Goal: Navigation & Orientation: Find specific page/section

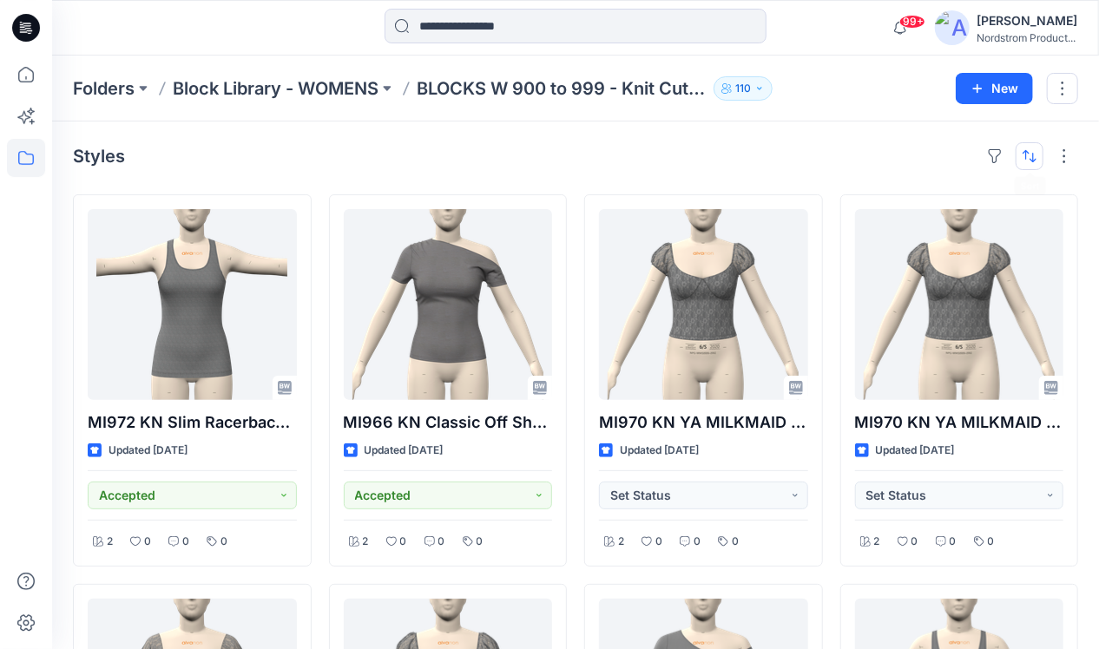
click at [1026, 157] on button "button" at bounding box center [1029, 156] width 28 height 28
click at [954, 228] on button "A to Z" at bounding box center [961, 239] width 158 height 39
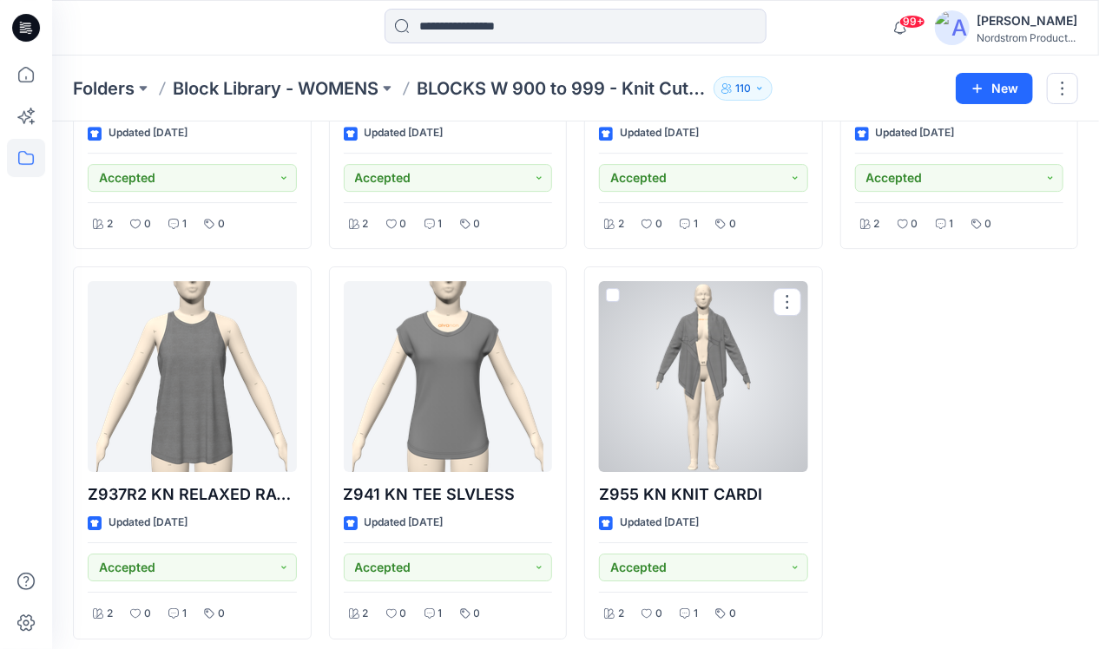
scroll to position [8500, 0]
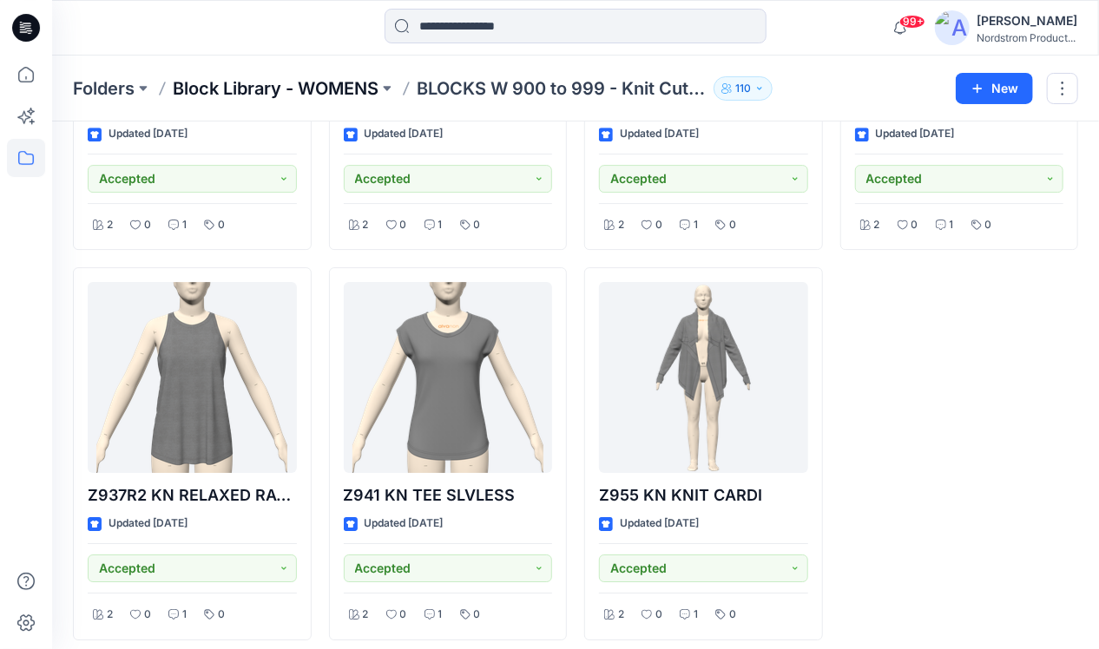
click at [345, 89] on p "Block Library - WOMENS" at bounding box center [276, 88] width 206 height 24
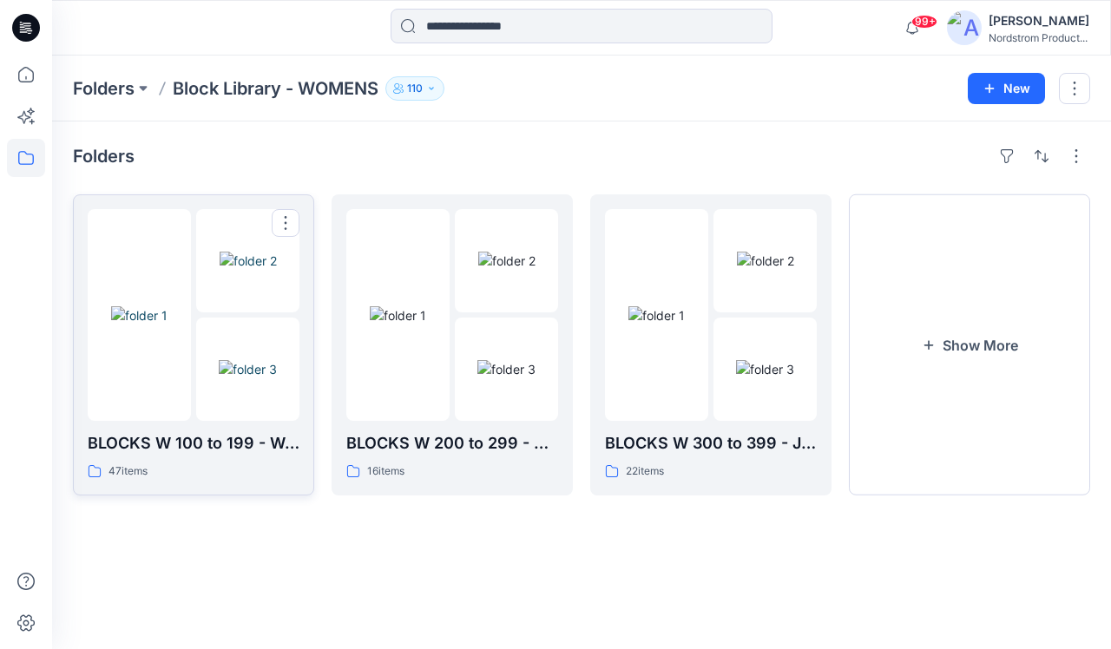
click at [270, 360] on img at bounding box center [248, 369] width 58 height 18
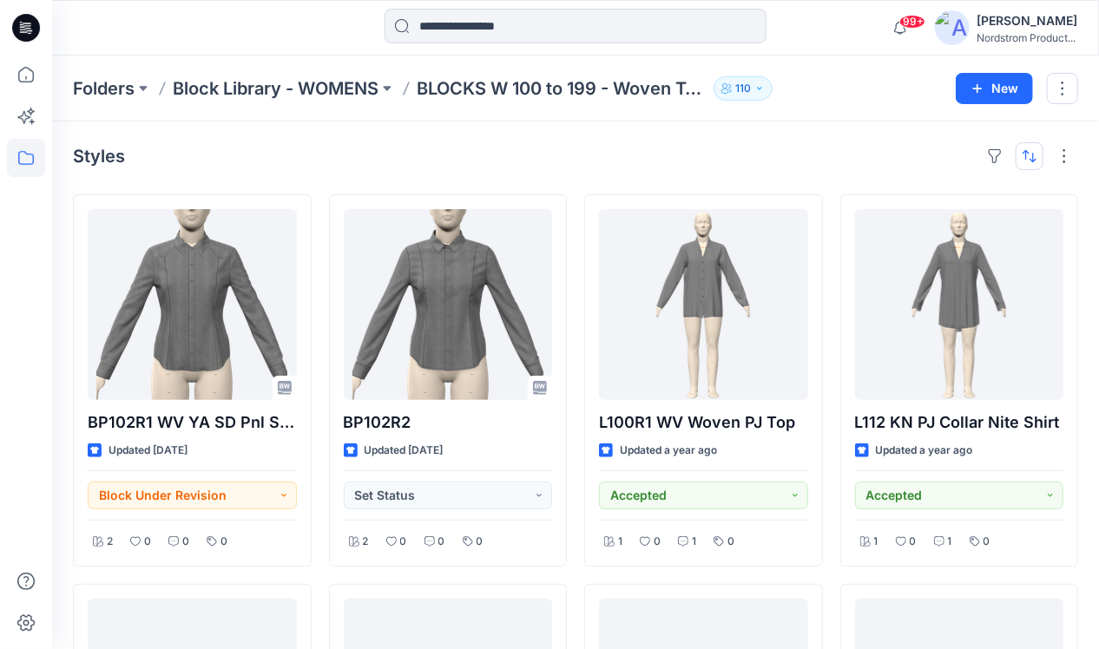
click at [1029, 154] on button "button" at bounding box center [1029, 156] width 28 height 28
click at [945, 231] on p "A to Z" at bounding box center [970, 239] width 109 height 18
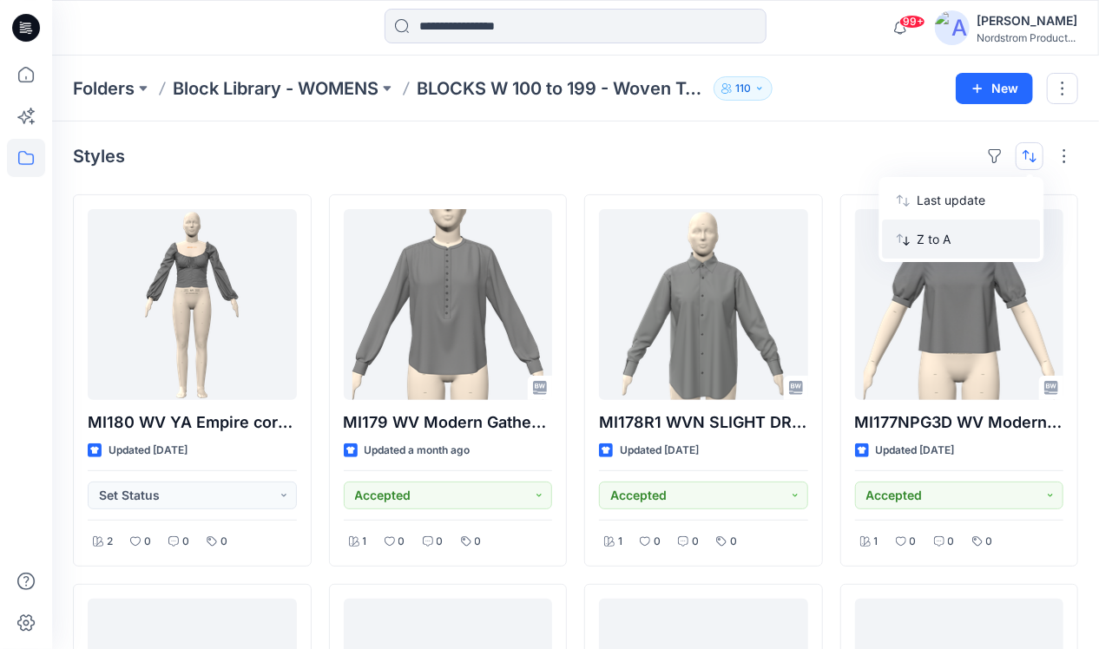
click at [938, 239] on p "Z to A" at bounding box center [970, 239] width 109 height 18
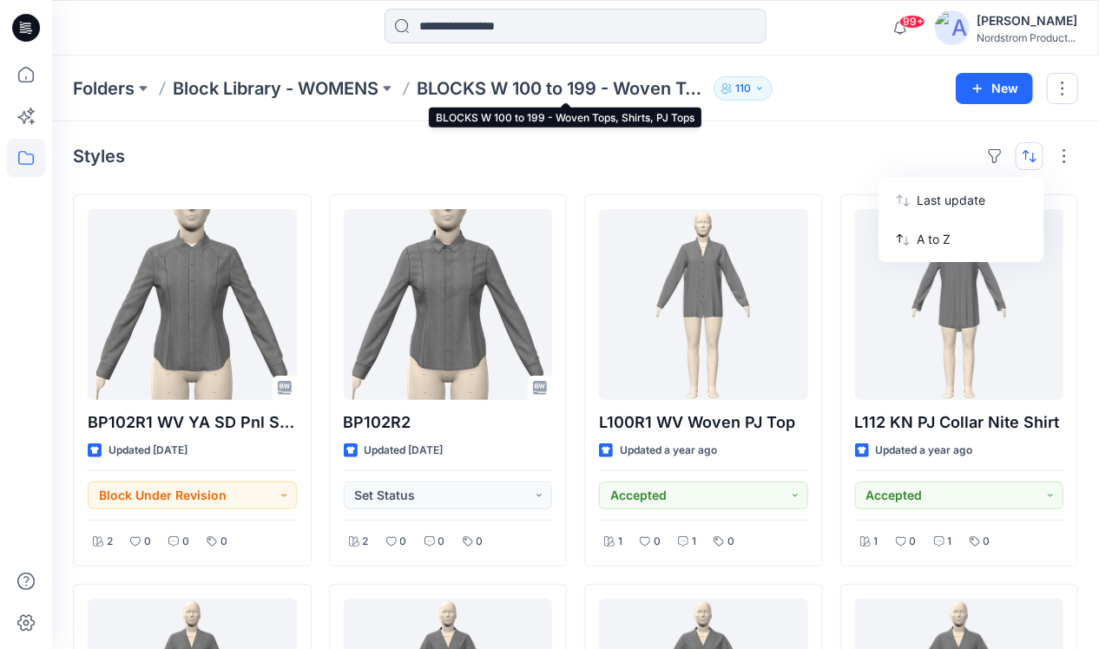
click at [541, 92] on p "BLOCKS W 100 to 199 - Woven Tops, Shirts, PJ Tops" at bounding box center [562, 88] width 290 height 24
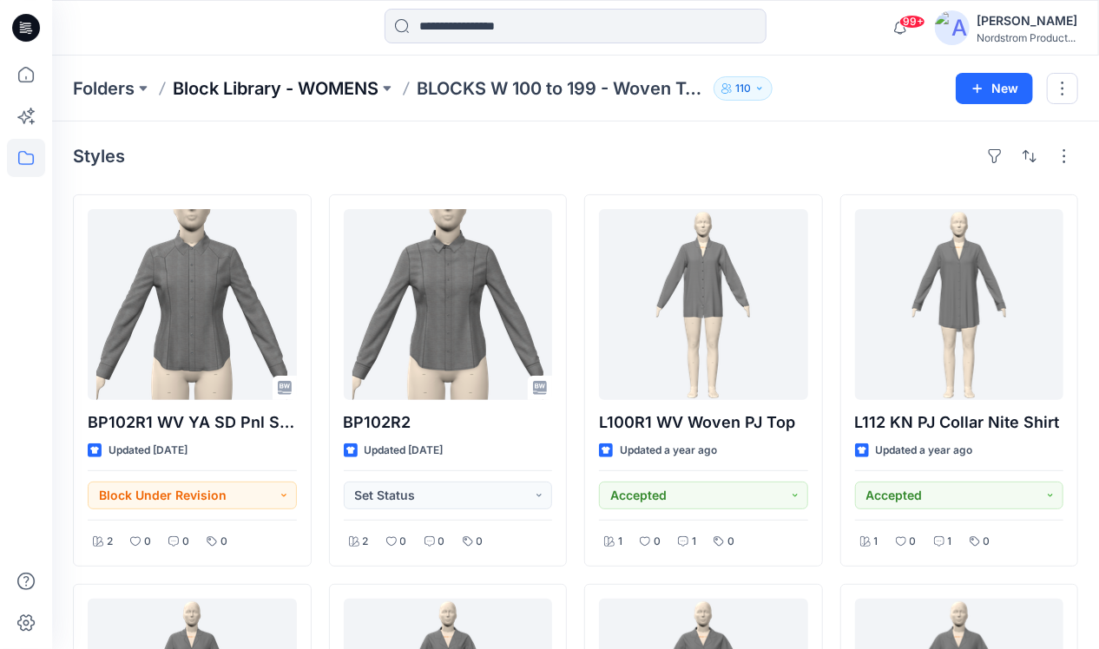
click at [342, 87] on p "Block Library - WOMENS" at bounding box center [276, 88] width 206 height 24
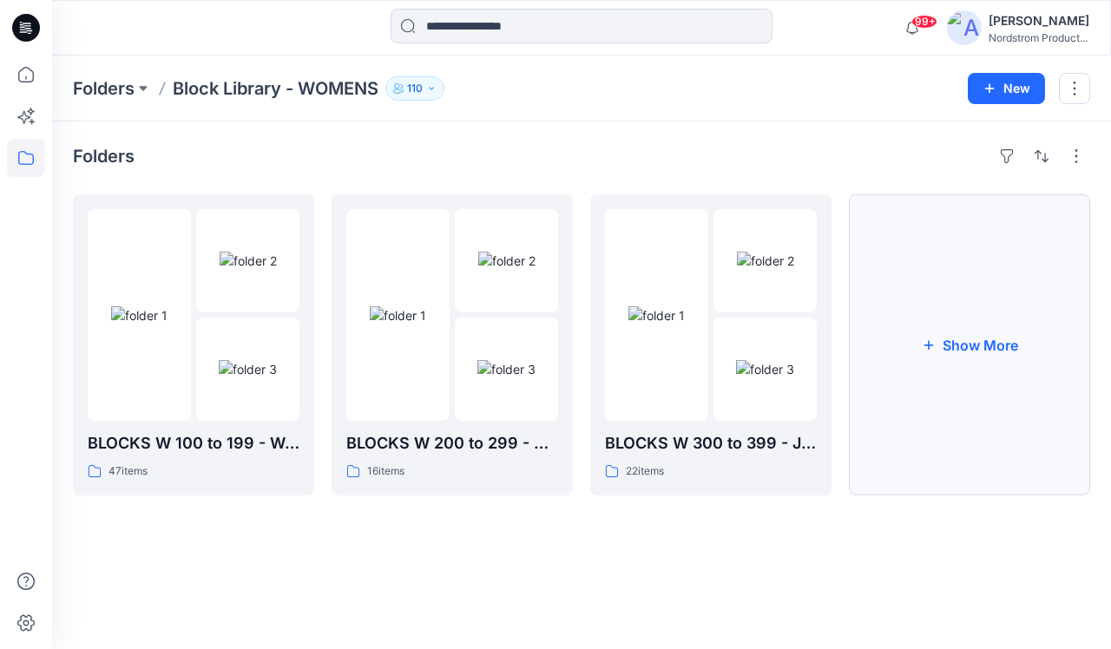
click at [951, 351] on button "Show More" at bounding box center [969, 344] width 241 height 301
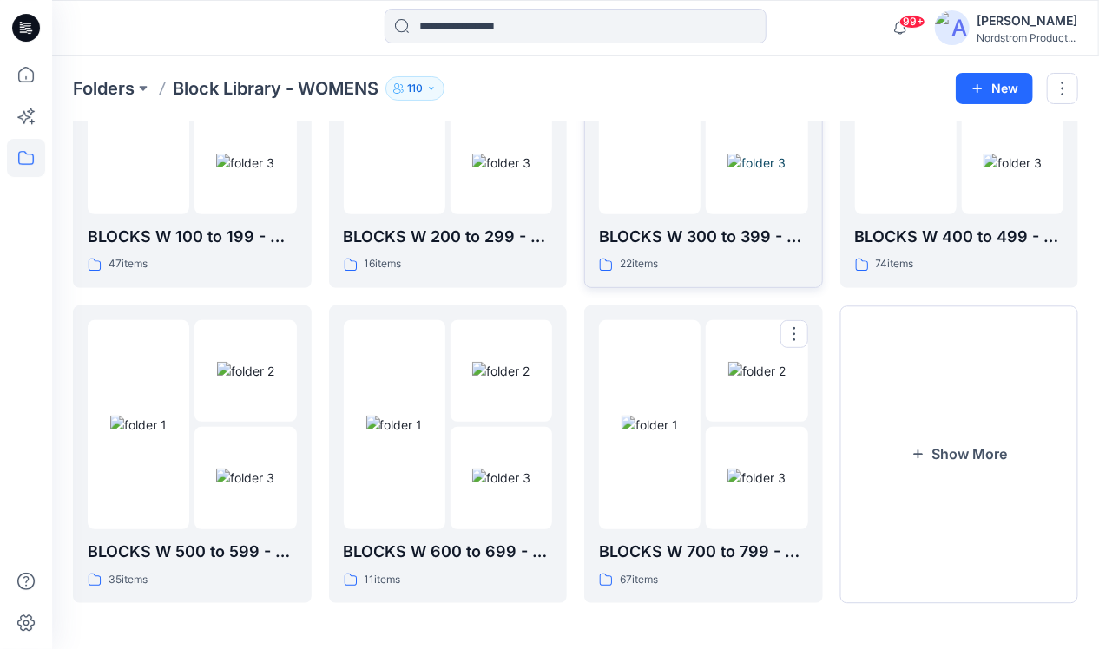
scroll to position [206, 0]
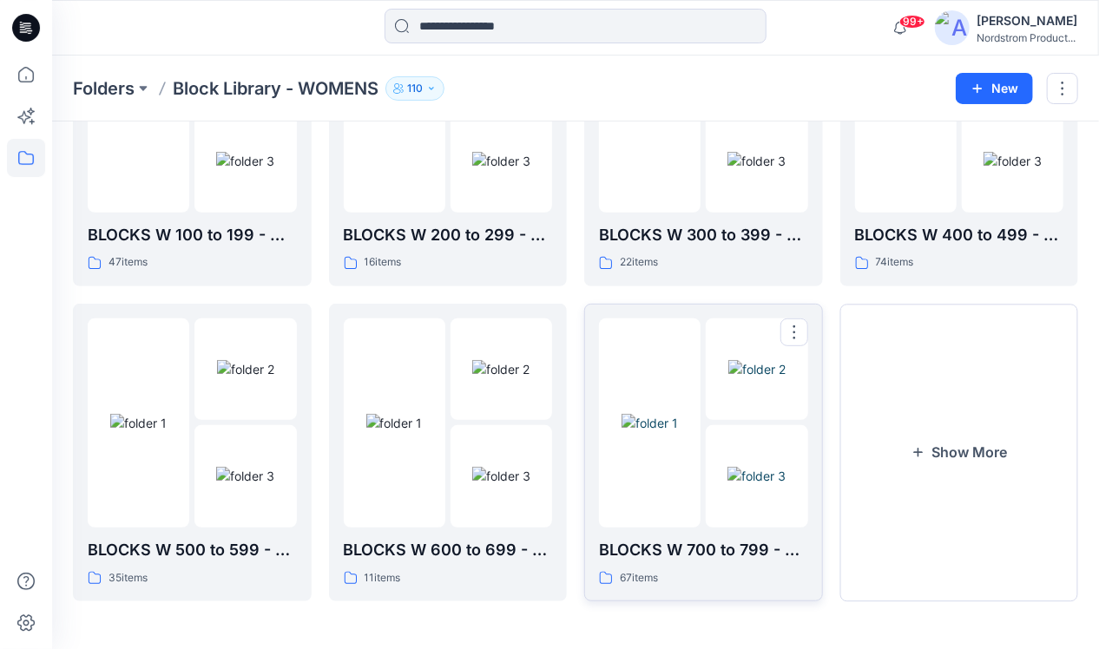
click at [675, 474] on div at bounding box center [650, 422] width 102 height 209
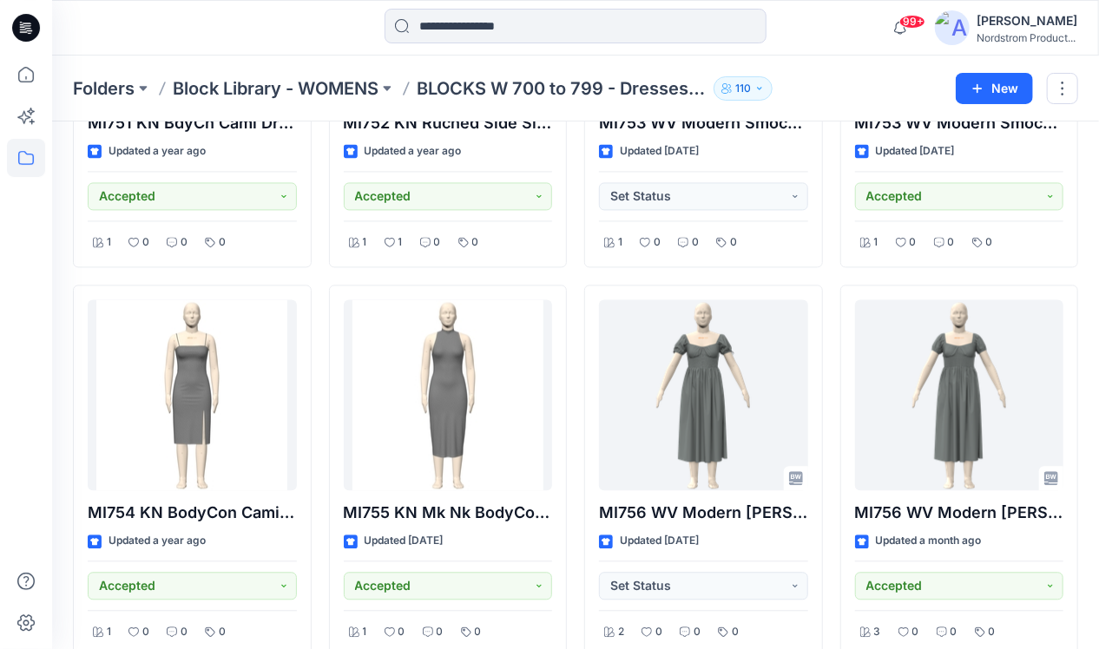
scroll to position [4591, 0]
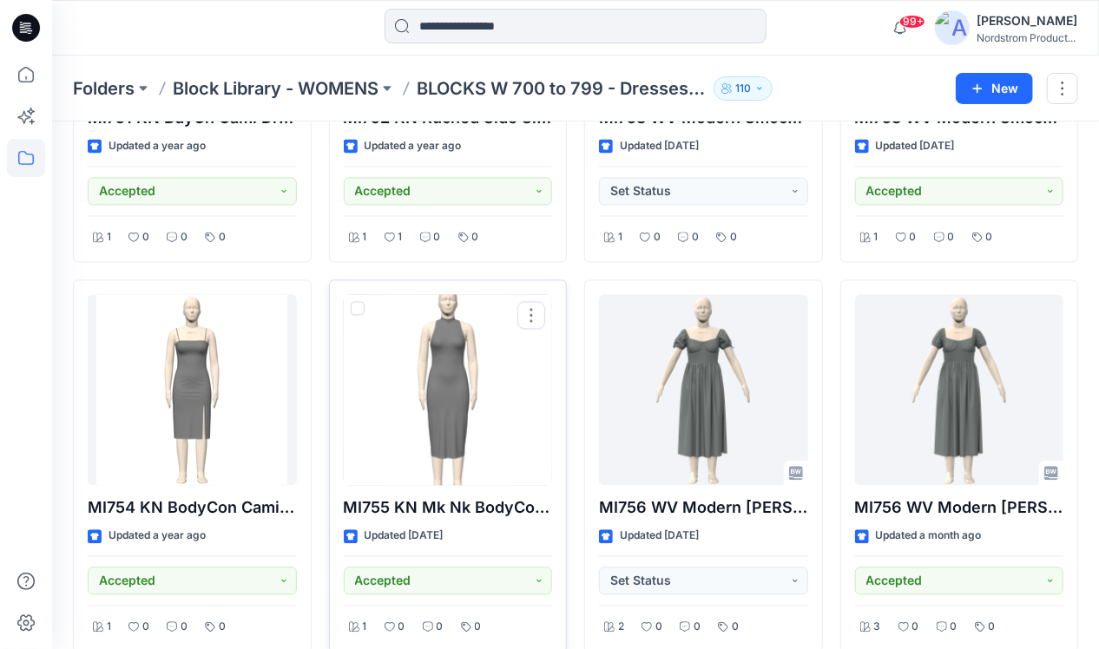
click at [453, 442] on div at bounding box center [448, 389] width 209 height 191
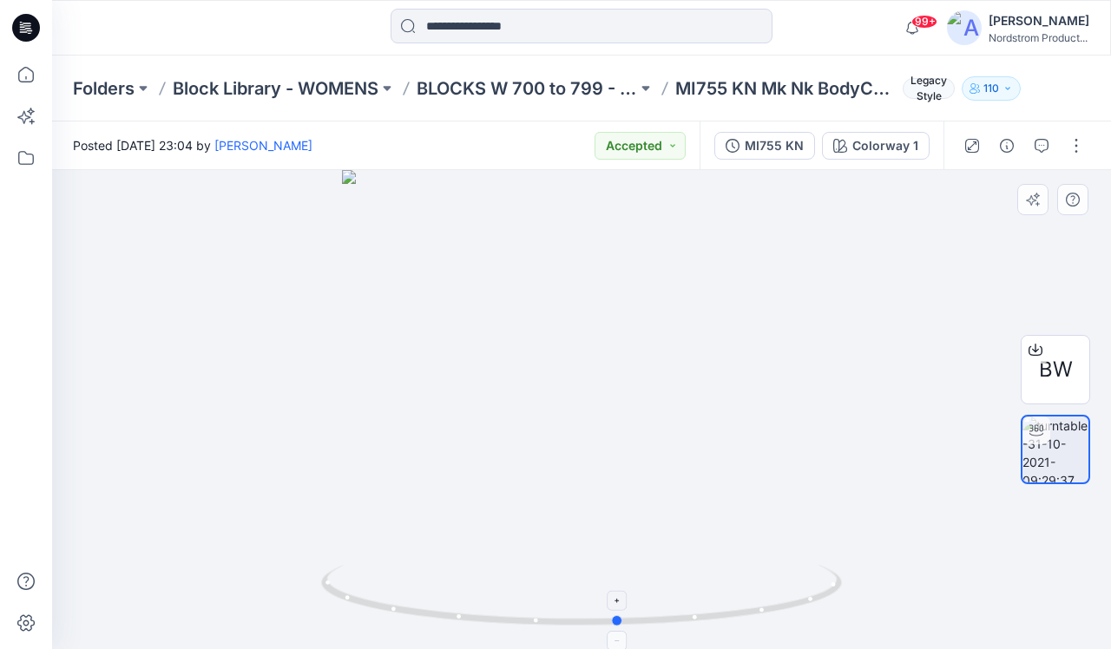
drag, startPoint x: 746, startPoint y: 614, endPoint x: 787, endPoint y: 576, distance: 55.9
click at [785, 576] on icon at bounding box center [583, 597] width 525 height 65
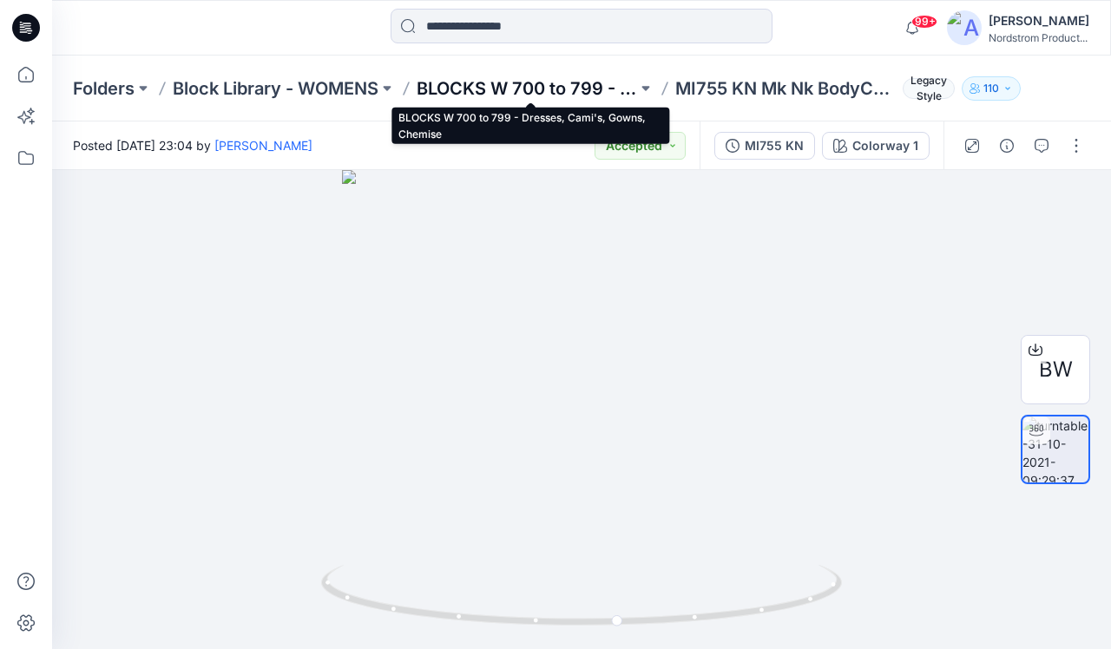
click at [502, 88] on p "BLOCKS W 700 to 799 - Dresses, Cami's, Gowns, Chemise" at bounding box center [527, 88] width 220 height 24
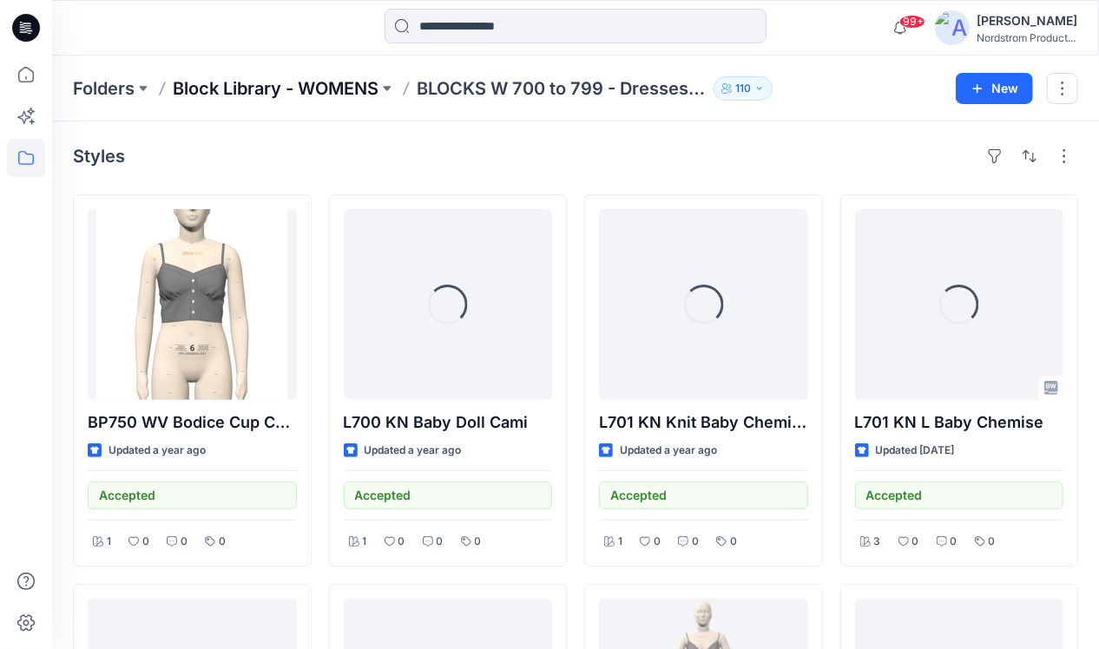
click at [328, 94] on p "Block Library - WOMENS" at bounding box center [276, 88] width 206 height 24
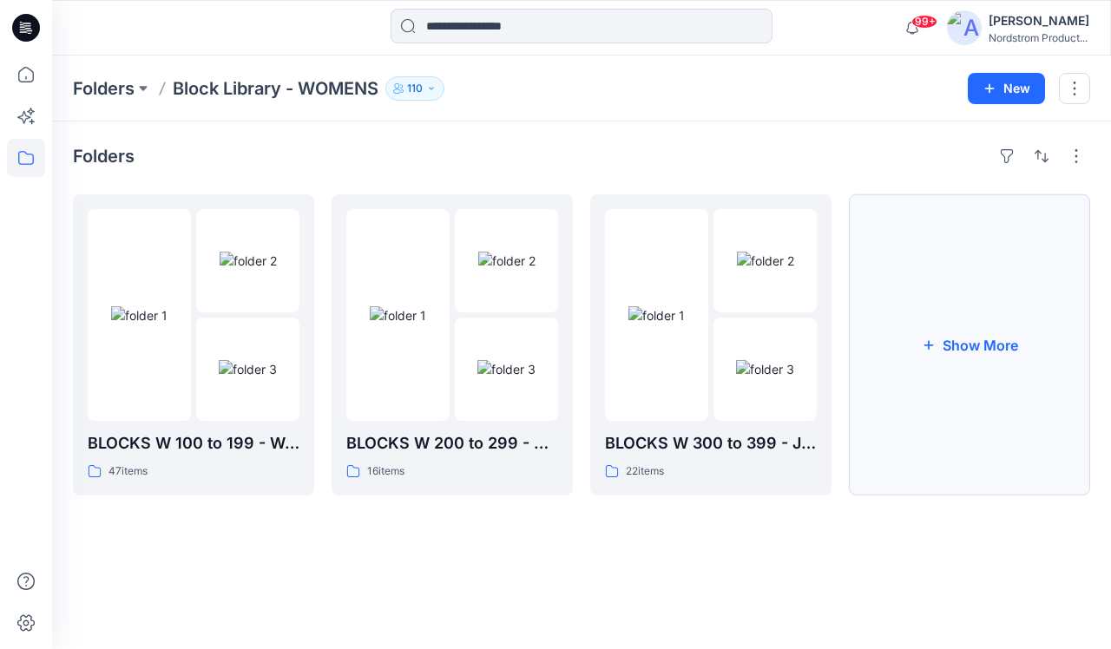
click at [928, 352] on button "Show More" at bounding box center [969, 344] width 241 height 301
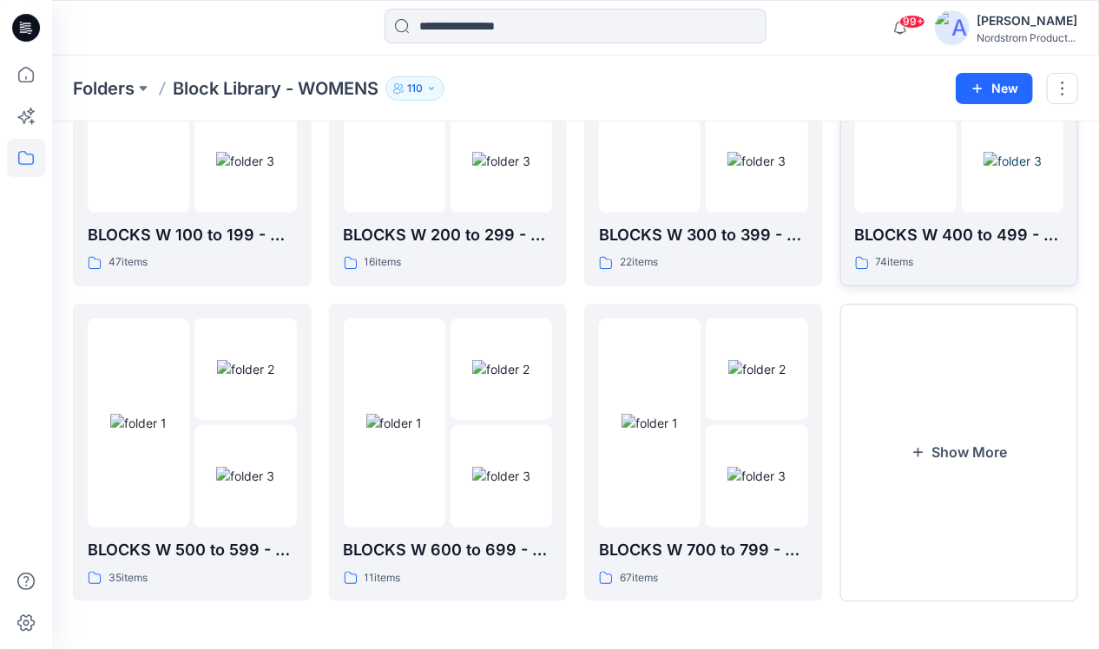
scroll to position [206, 0]
click at [979, 450] on button "Show More" at bounding box center [959, 453] width 239 height 298
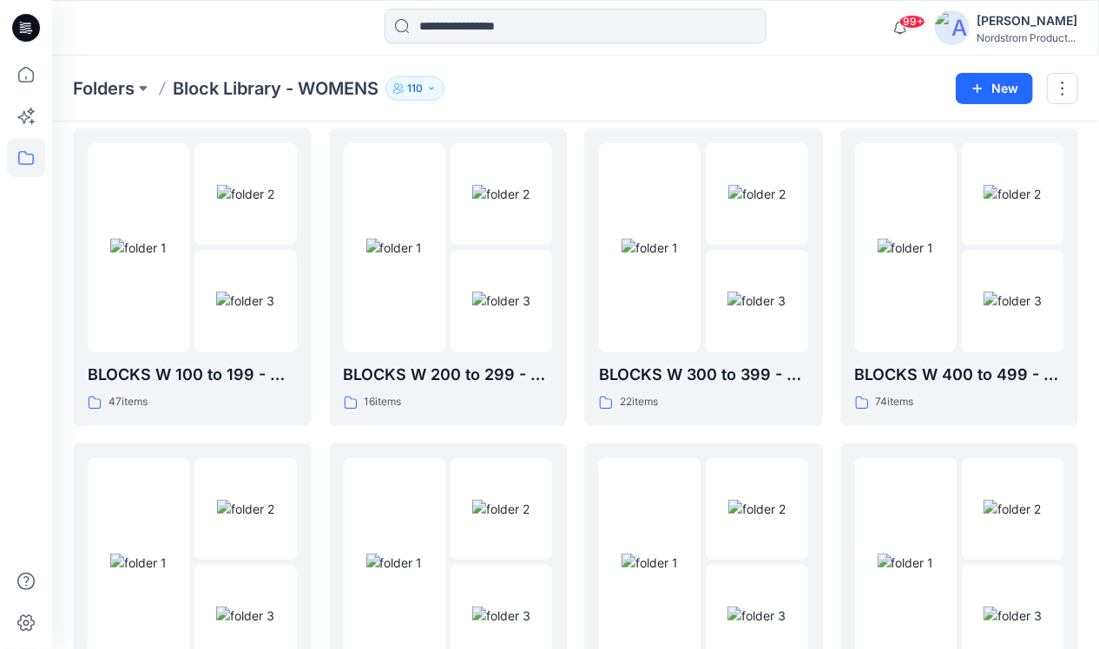
scroll to position [66, 0]
click at [678, 257] on img at bounding box center [649, 248] width 56 height 18
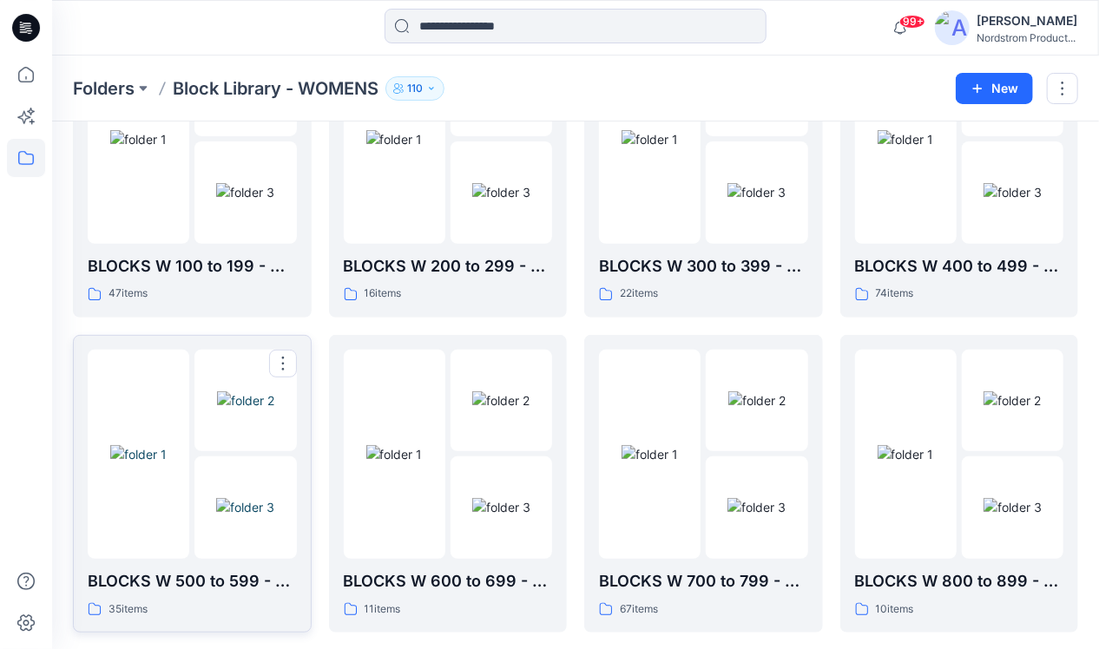
scroll to position [182, 0]
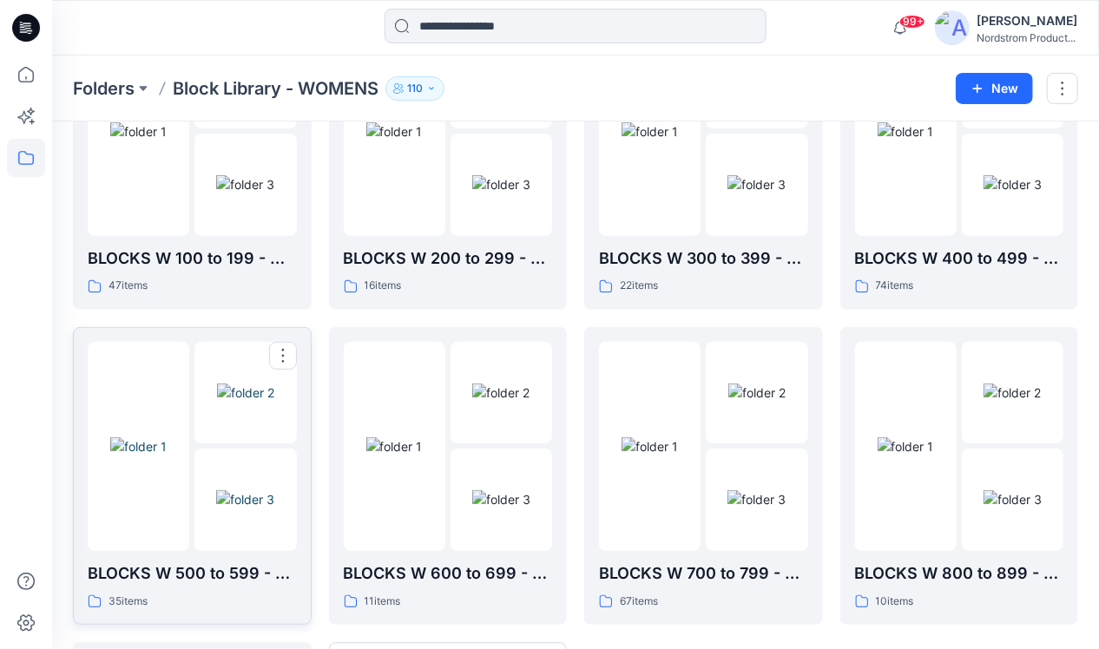
click at [239, 504] on img at bounding box center [245, 499] width 58 height 18
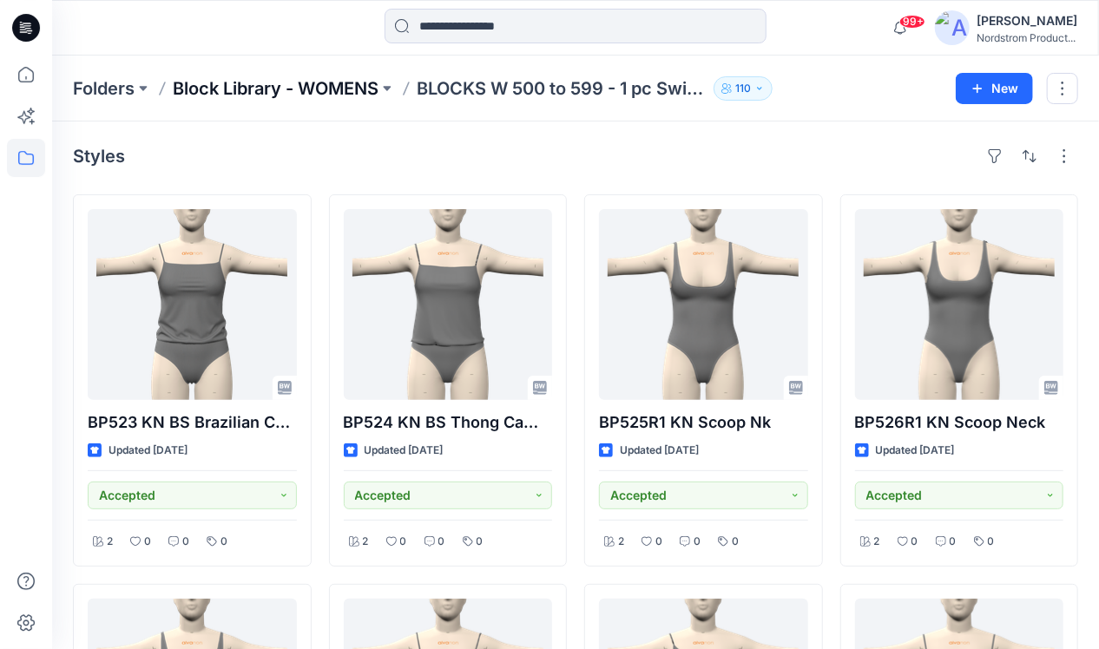
click at [325, 86] on p "Block Library - WOMENS" at bounding box center [276, 88] width 206 height 24
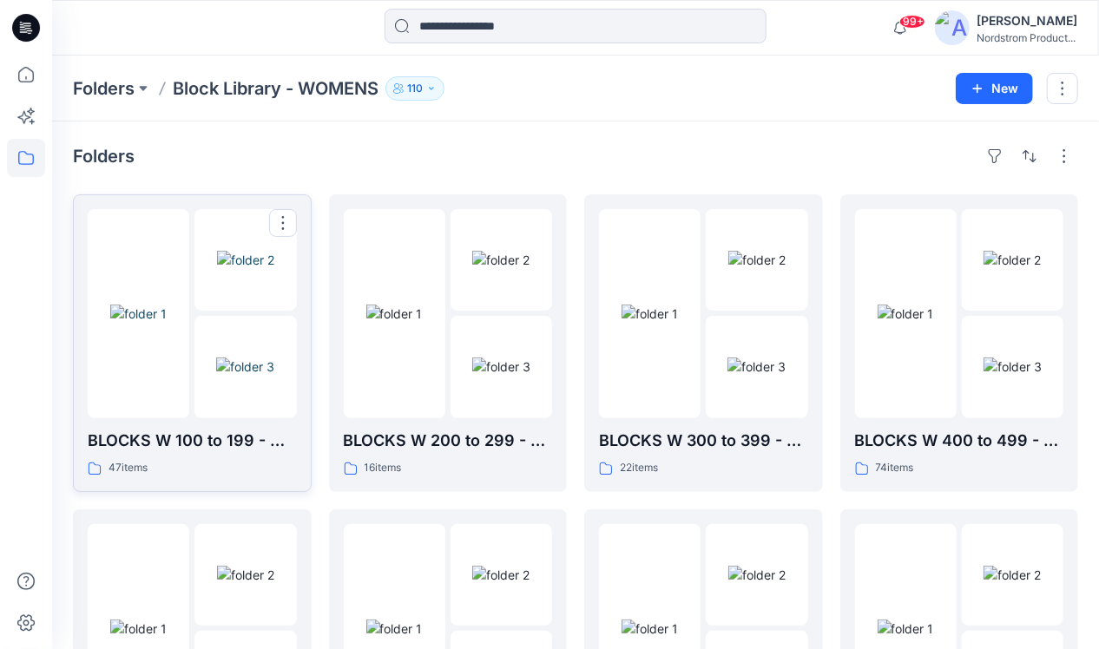
click at [194, 344] on div at bounding box center [192, 313] width 209 height 209
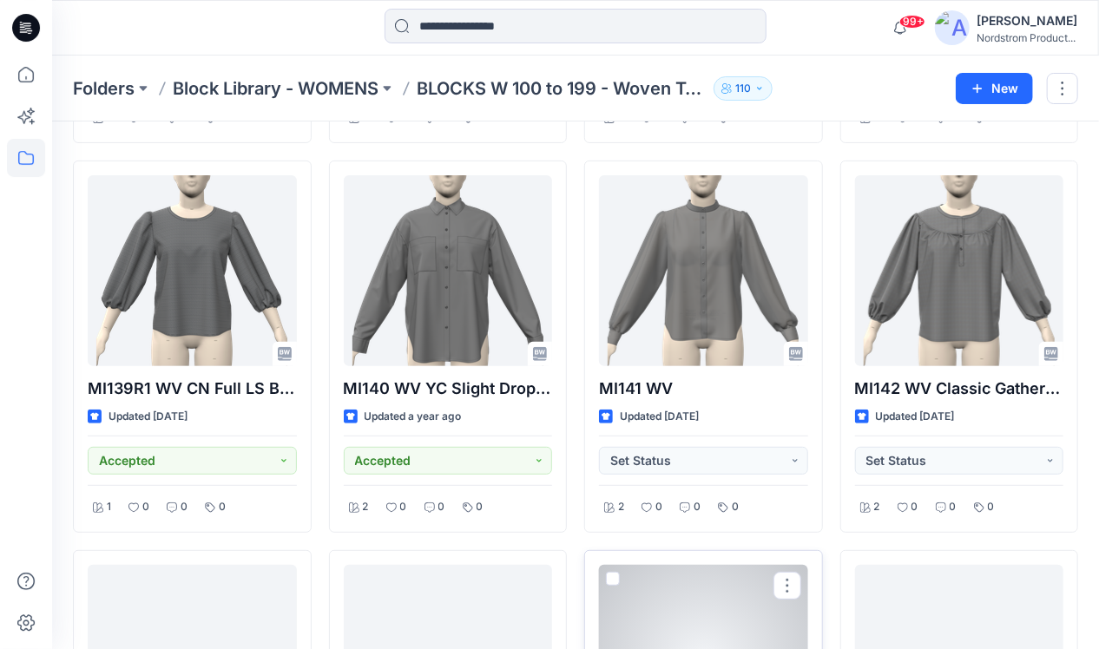
scroll to position [3016, 0]
